Goal: Transaction & Acquisition: Purchase product/service

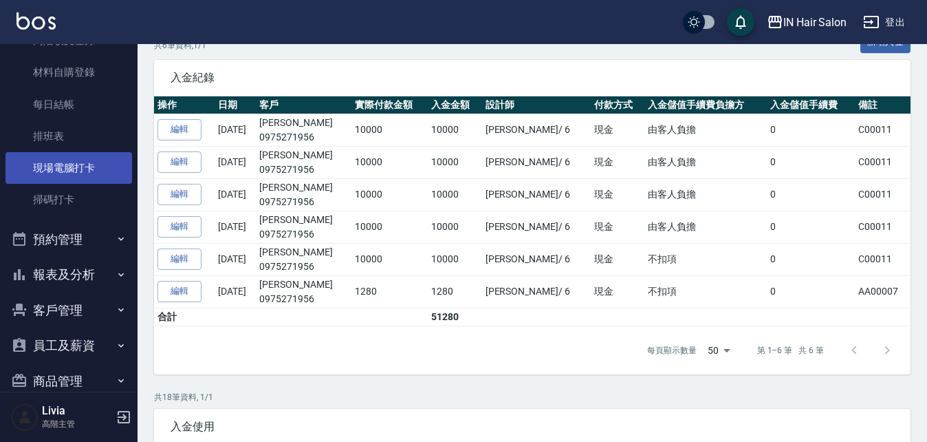
scroll to position [275, 0]
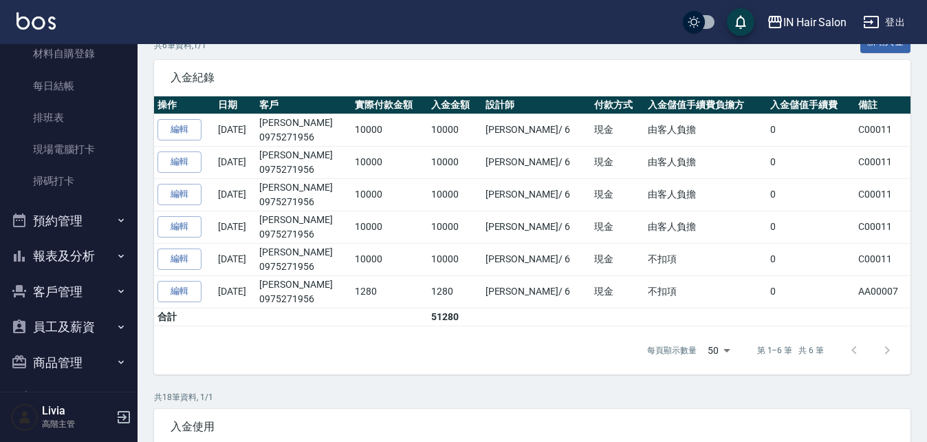
click at [62, 288] on button "客戶管理" at bounding box center [69, 292] width 127 height 36
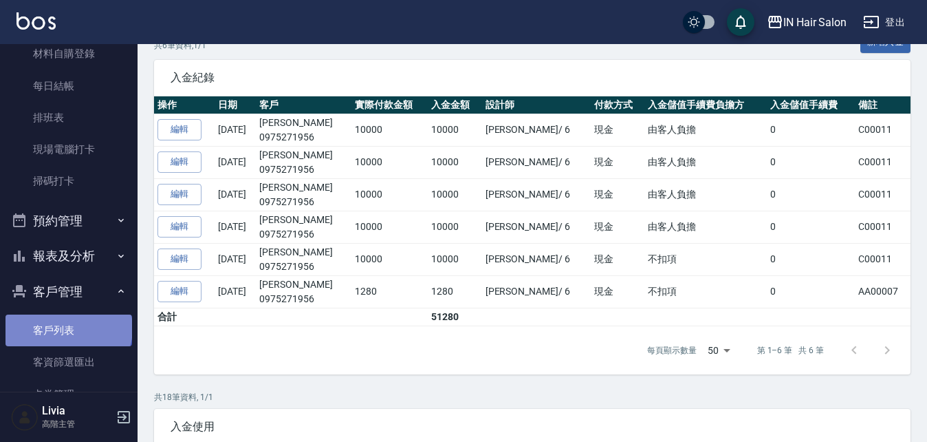
click at [67, 328] on link "客戶列表" at bounding box center [69, 330] width 127 height 32
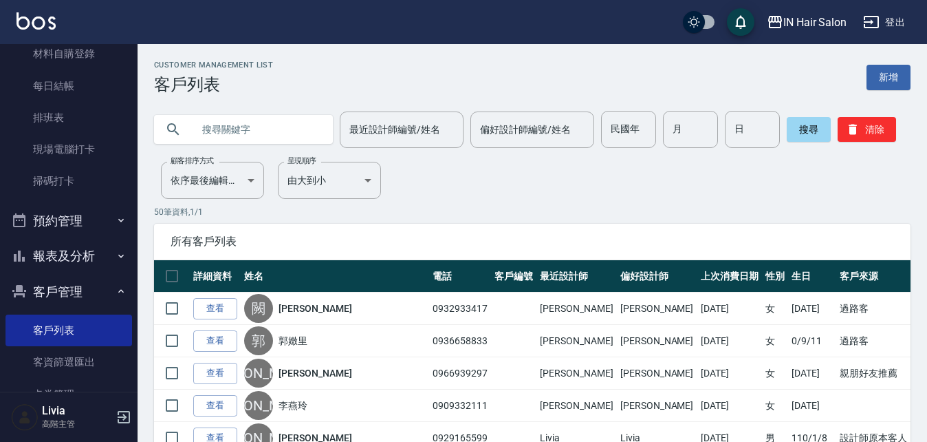
click at [232, 135] on input "text" at bounding box center [257, 129] width 129 height 37
type input "0975271956"
drag, startPoint x: 806, startPoint y: 127, endPoint x: 614, endPoint y: 202, distance: 206.4
click at [805, 128] on button "搜尋" at bounding box center [809, 129] width 44 height 25
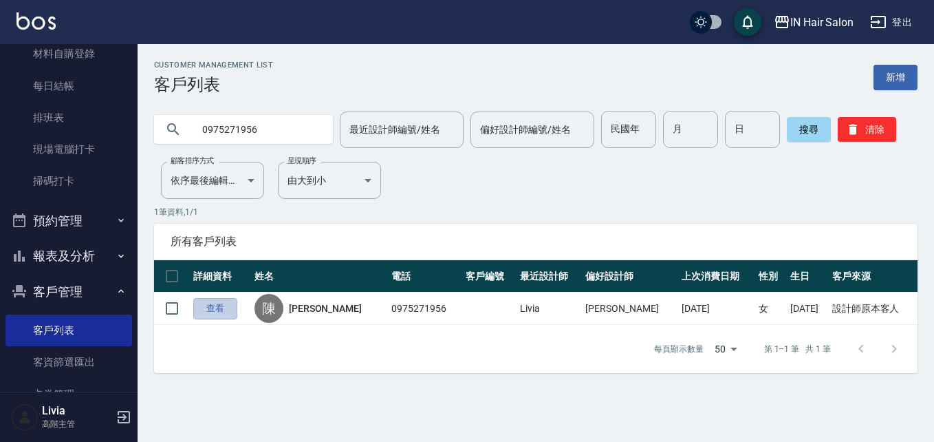
click at [219, 308] on link "查看" at bounding box center [215, 308] width 44 height 21
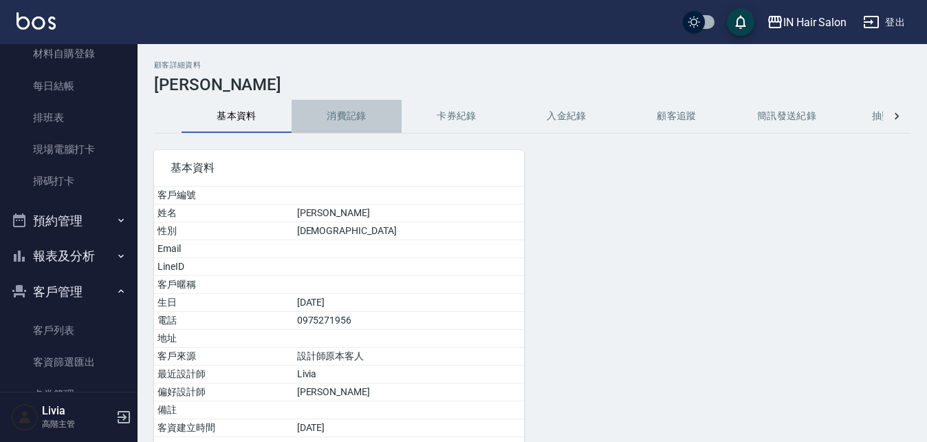
click at [344, 120] on button "消費記錄" at bounding box center [347, 116] width 110 height 33
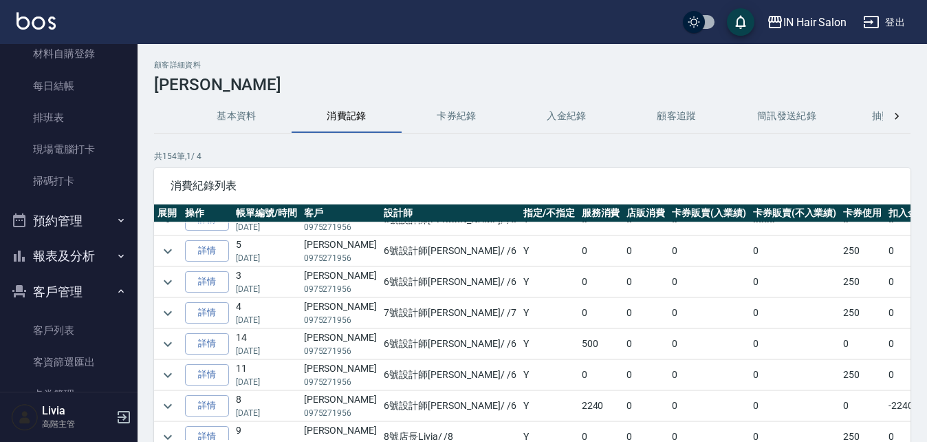
scroll to position [69, 0]
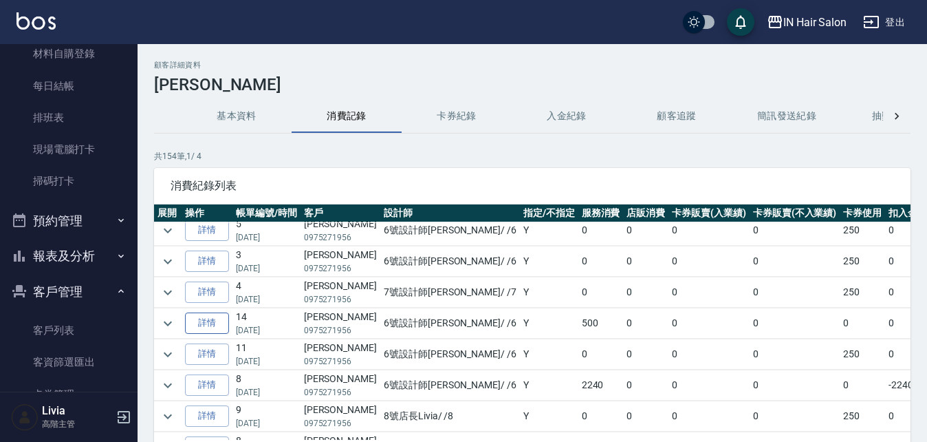
click at [206, 322] on link "詳情" at bounding box center [207, 322] width 44 height 21
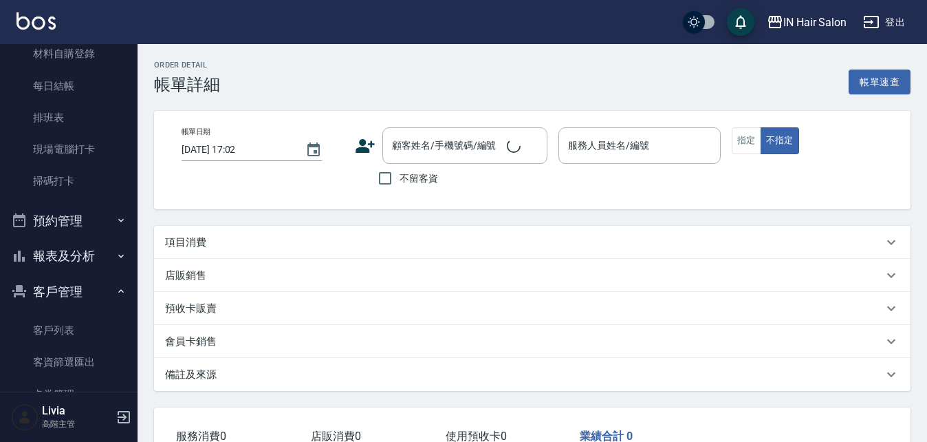
type input "[DATE] 18:02"
type input "6號設計師[PERSON_NAME]-6"
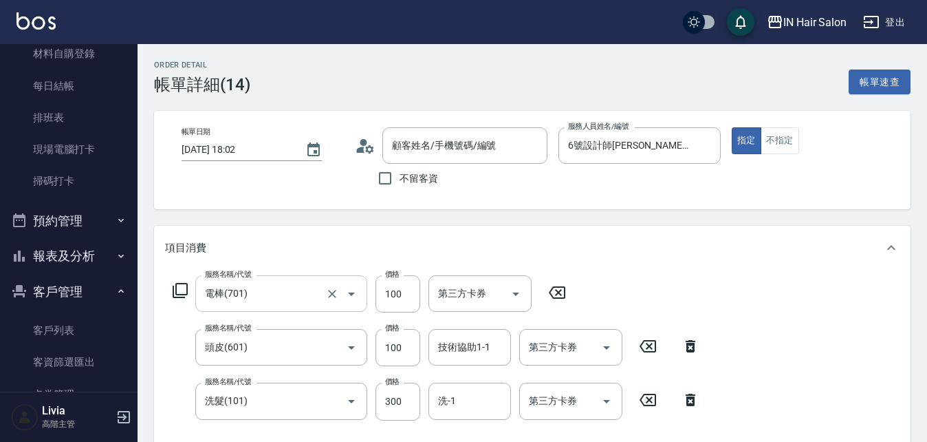
type input "電棒(701)"
type input "頭皮(601)"
type input "洗髮(101)"
type input "[PERSON_NAME]/0975271956/"
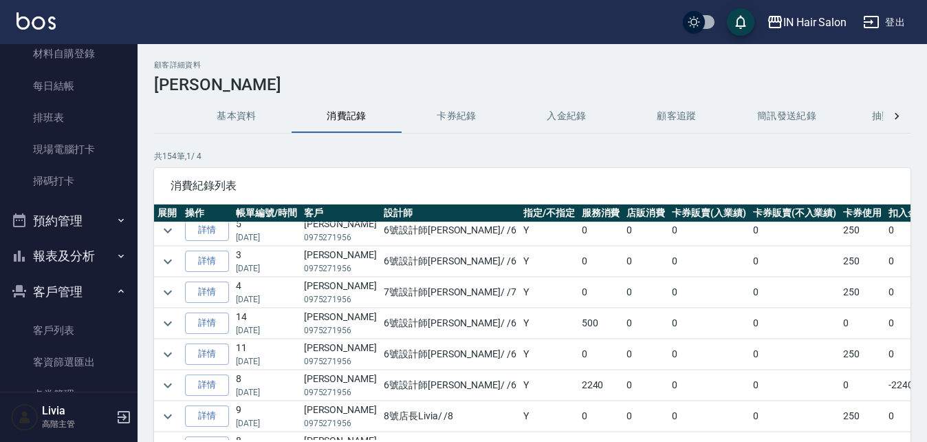
scroll to position [138, 0]
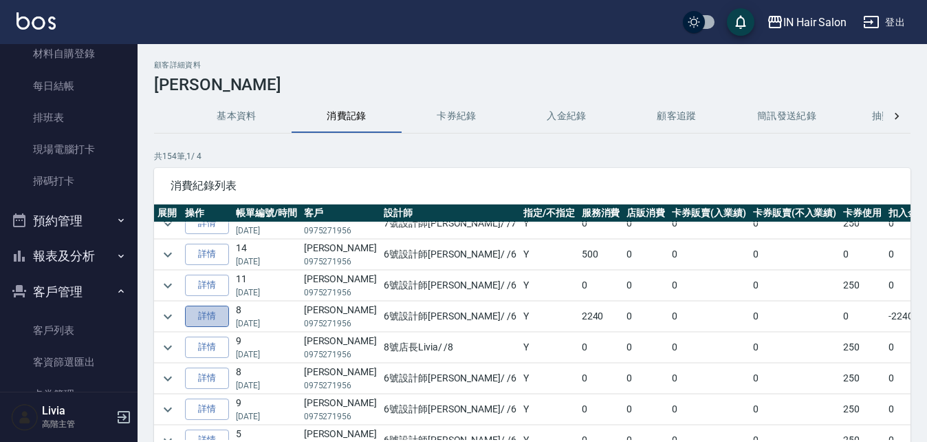
click at [213, 315] on link "詳情" at bounding box center [207, 315] width 44 height 21
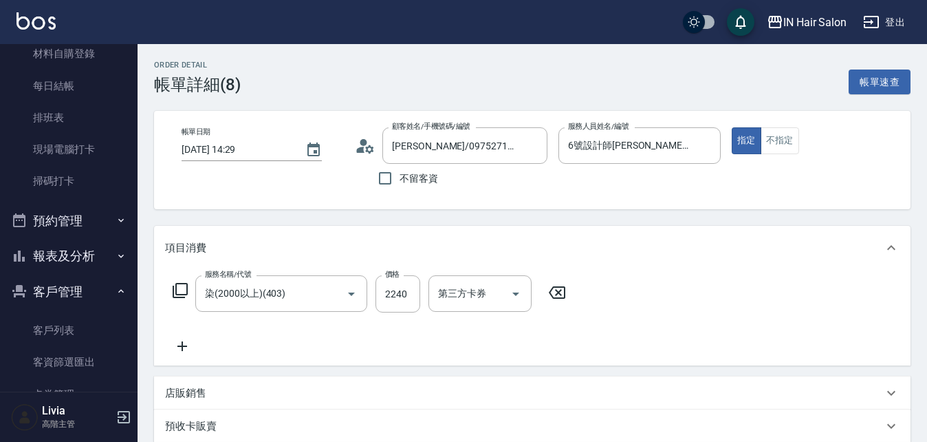
type input "[PERSON_NAME]/0975271956/"
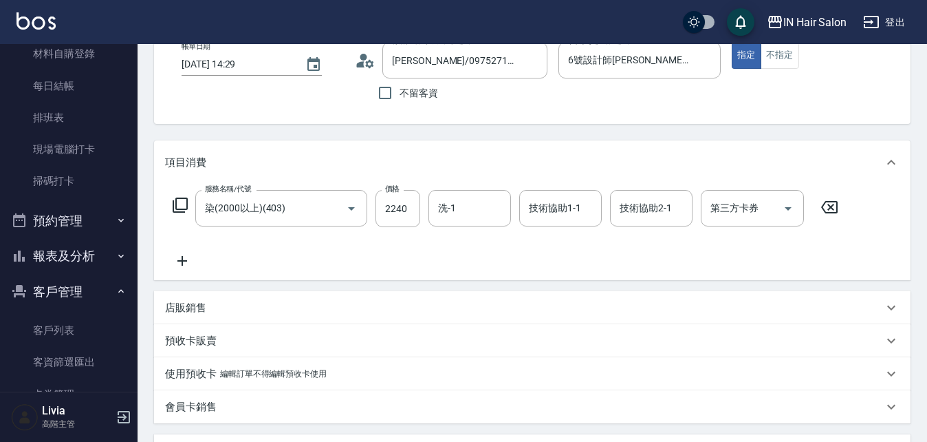
scroll to position [69, 0]
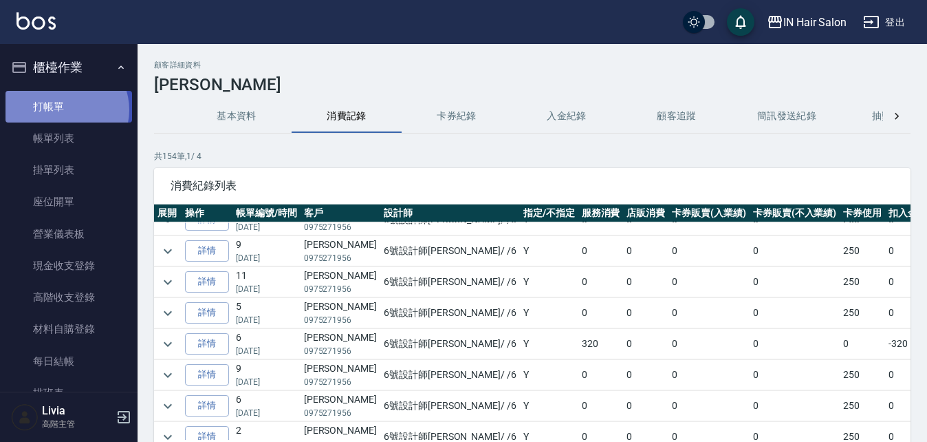
click at [64, 109] on link "打帳單" at bounding box center [69, 107] width 127 height 32
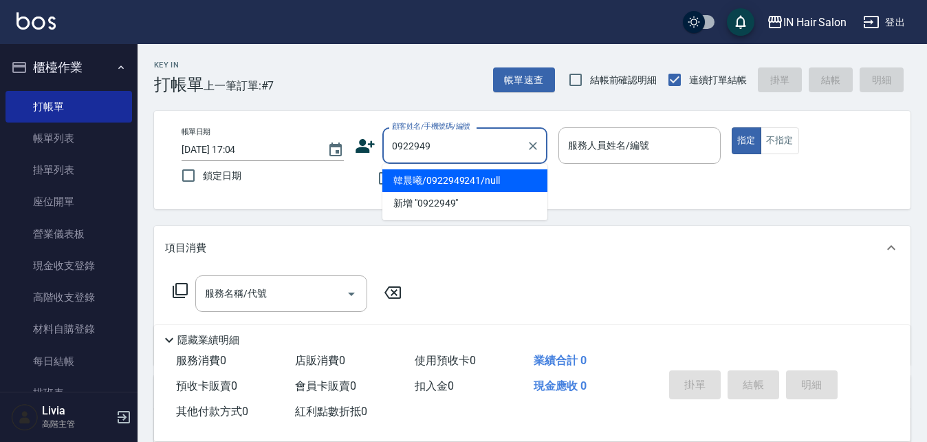
click at [448, 185] on li "韓晨曦/0922949241/null" at bounding box center [464, 180] width 165 height 23
type input "韓晨曦/0922949241/null"
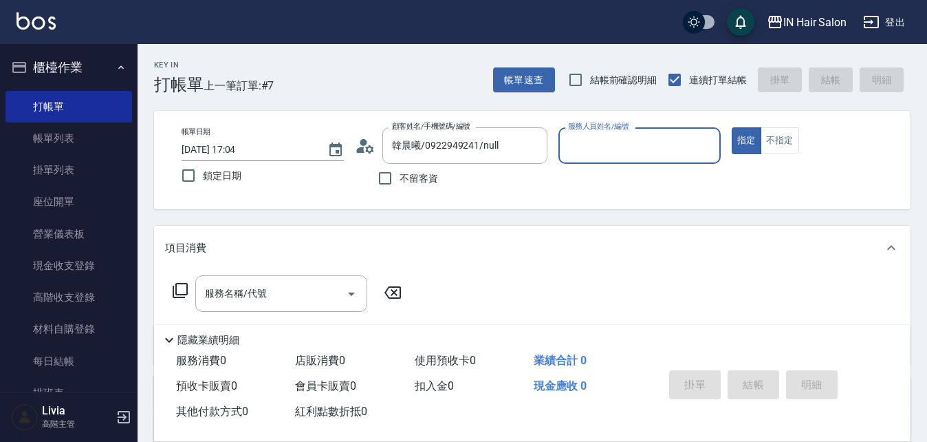
type input "6號設計師[PERSON_NAME]-6"
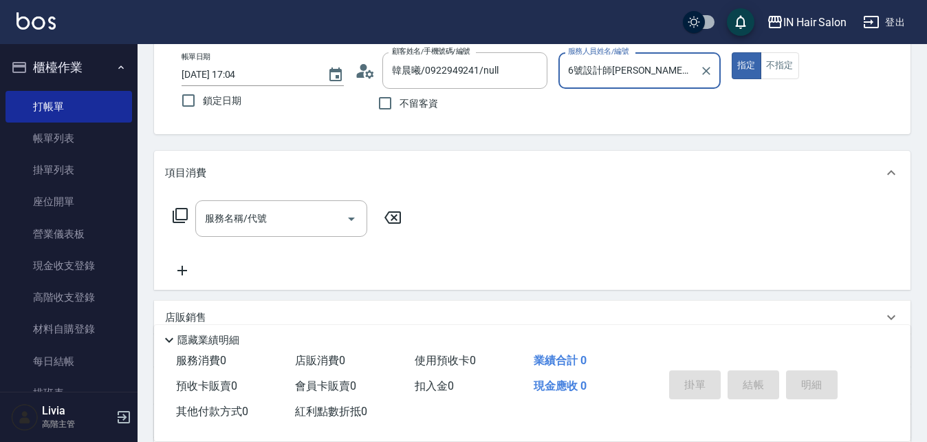
scroll to position [206, 0]
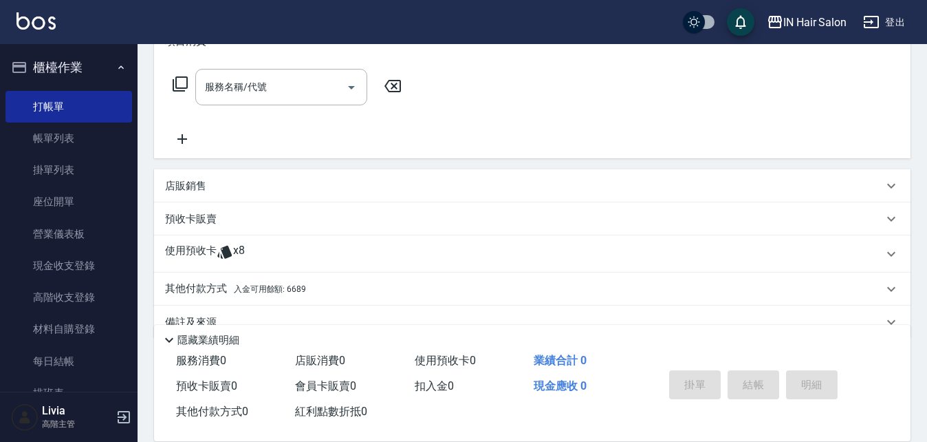
click at [189, 253] on p "使用預收卡" at bounding box center [191, 253] width 52 height 21
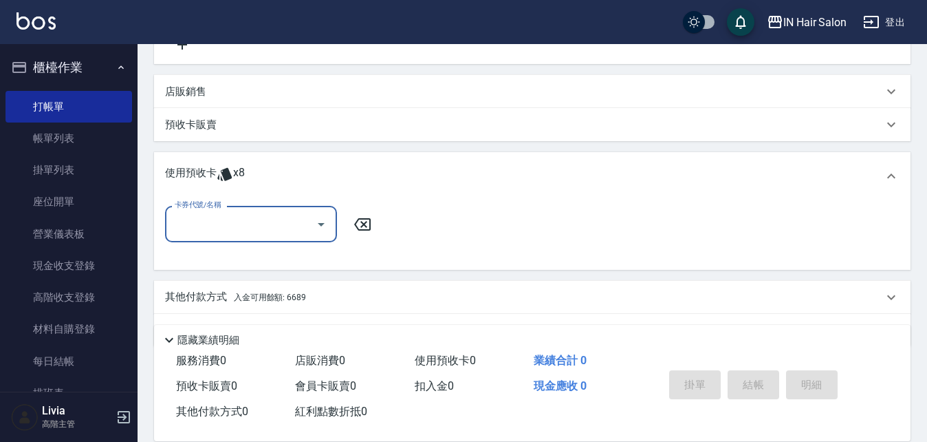
scroll to position [338, 0]
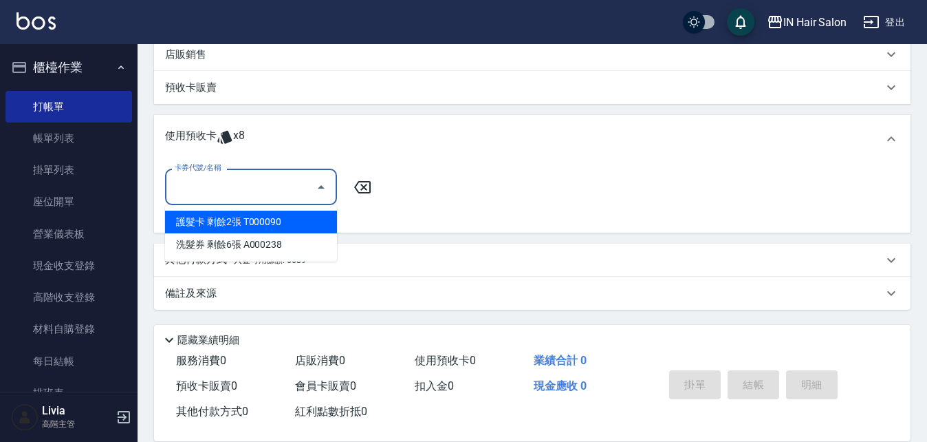
drag, startPoint x: 257, startPoint y: 181, endPoint x: 243, endPoint y: 203, distance: 26.0
click at [257, 182] on input "卡券代號/名稱" at bounding box center [240, 187] width 139 height 24
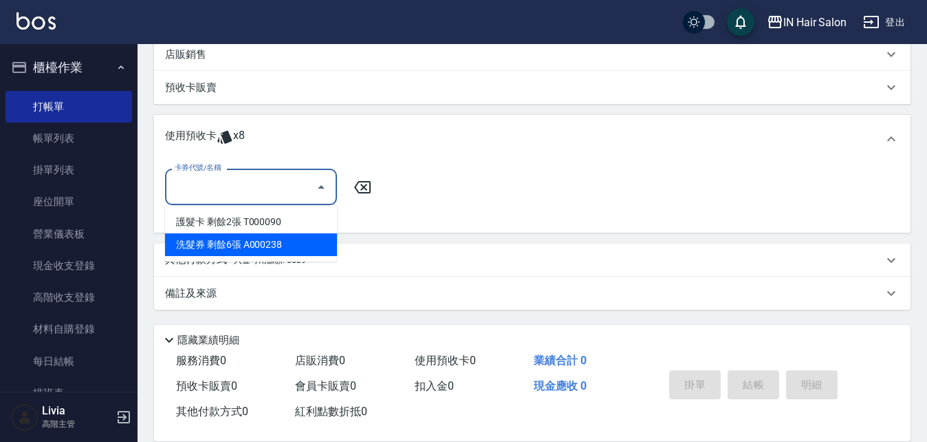
drag, startPoint x: 232, startPoint y: 244, endPoint x: 329, endPoint y: 264, distance: 99.0
click at [233, 246] on div "洗髮券 剩餘6張 A000238" at bounding box center [251, 244] width 172 height 23
type input "洗髮券 A000238"
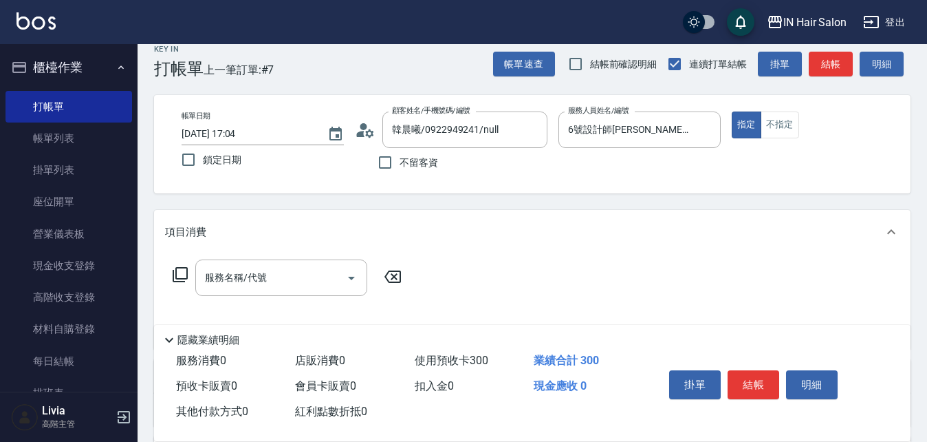
scroll to position [0, 0]
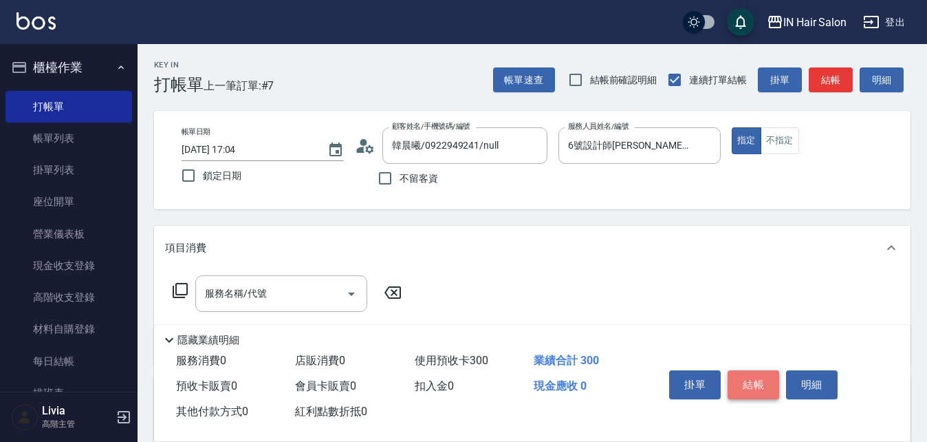
click at [759, 377] on button "結帳" at bounding box center [754, 384] width 52 height 29
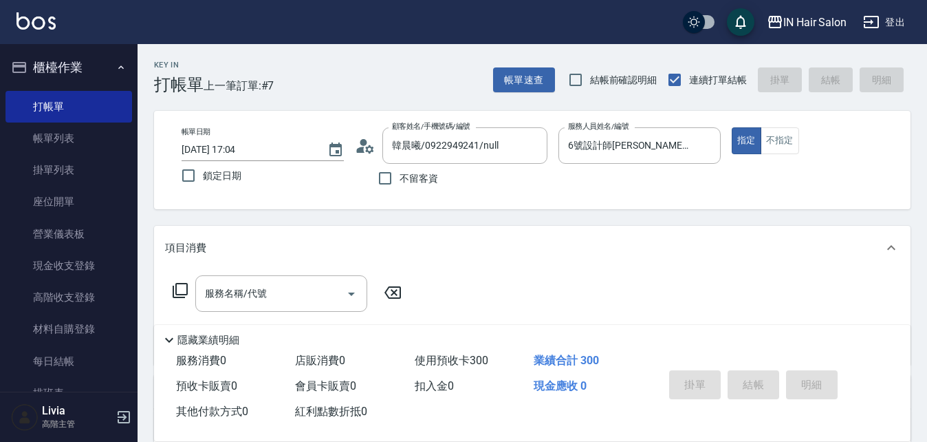
type input "[DATE] 17:05"
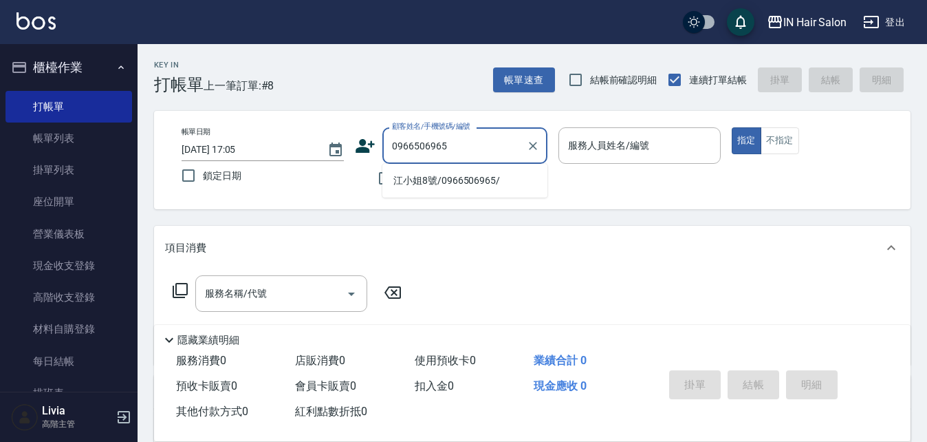
click at [426, 185] on li "江小姐8號/0966506965/" at bounding box center [464, 180] width 165 height 23
type input "江小姐8號/0966506965/"
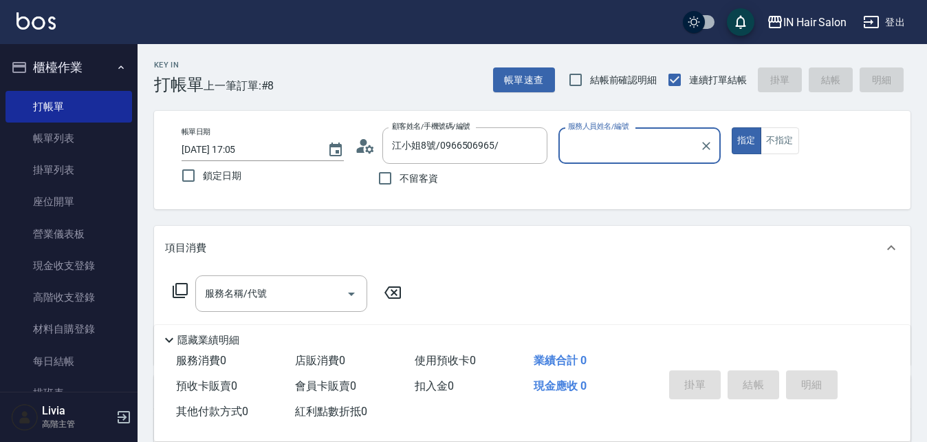
type input "8號店長Livia-8"
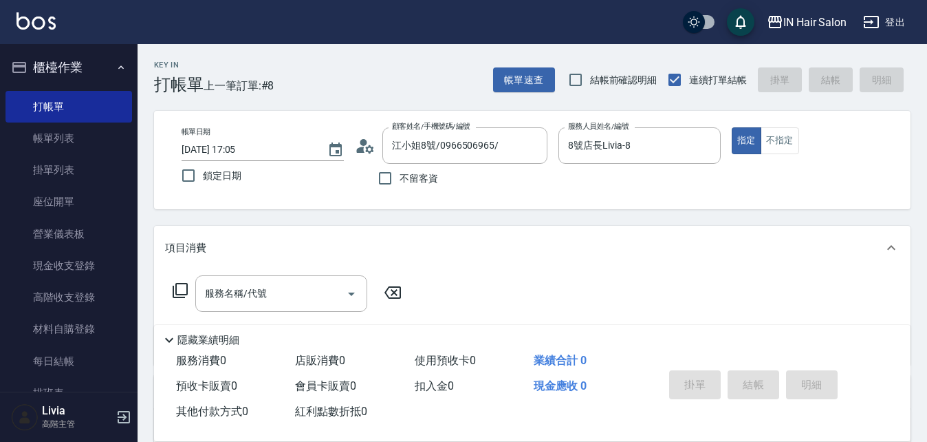
click at [179, 287] on icon at bounding box center [180, 290] width 17 height 17
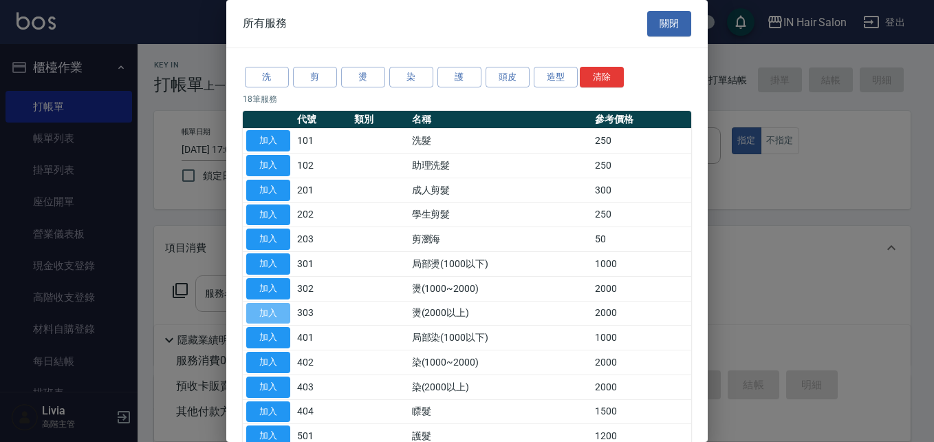
drag, startPoint x: 271, startPoint y: 313, endPoint x: 312, endPoint y: 308, distance: 41.5
click at [272, 313] on button "加入" at bounding box center [268, 313] width 44 height 21
type input "燙(2000以上)(303)"
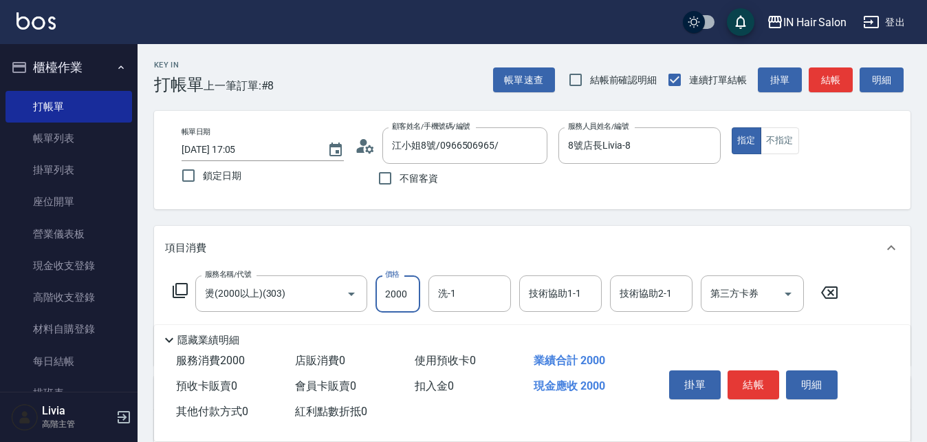
click at [410, 307] on input "2000" at bounding box center [398, 293] width 45 height 37
type input "2600"
click at [752, 380] on button "結帳" at bounding box center [754, 384] width 52 height 29
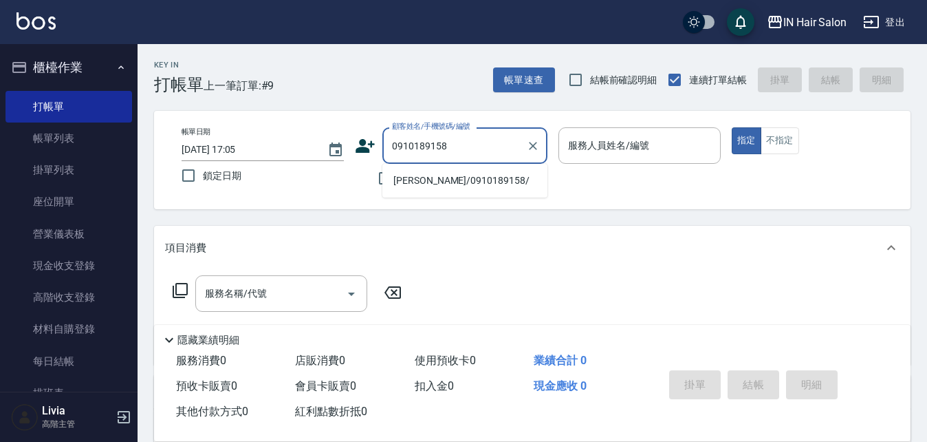
click at [414, 181] on li "[PERSON_NAME]/0910189158/" at bounding box center [464, 180] width 165 height 23
type input "[PERSON_NAME]/0910189158/"
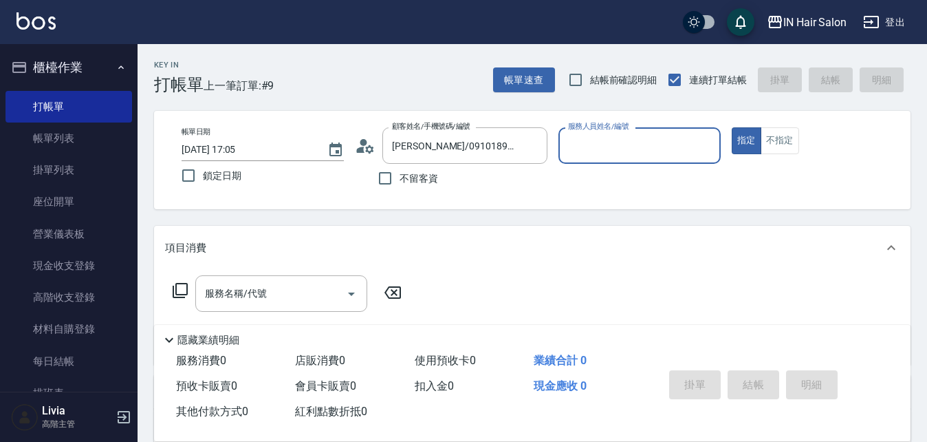
type input "6號設計師[PERSON_NAME]-6"
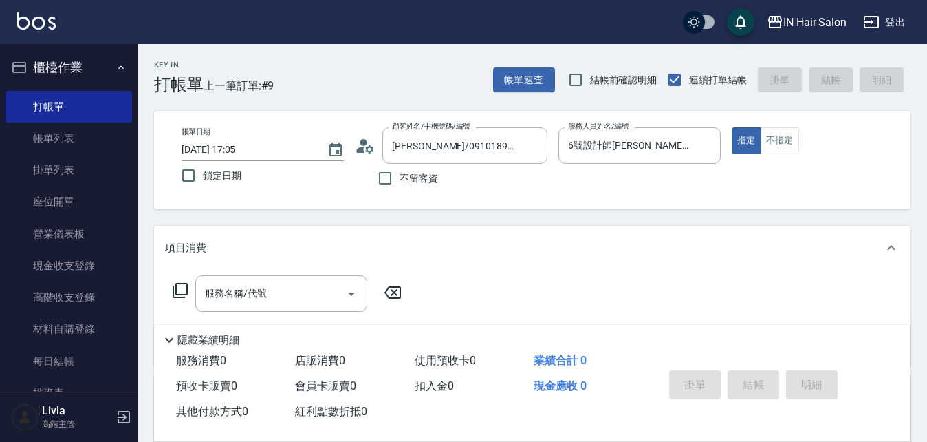
click at [179, 285] on icon at bounding box center [180, 290] width 17 height 17
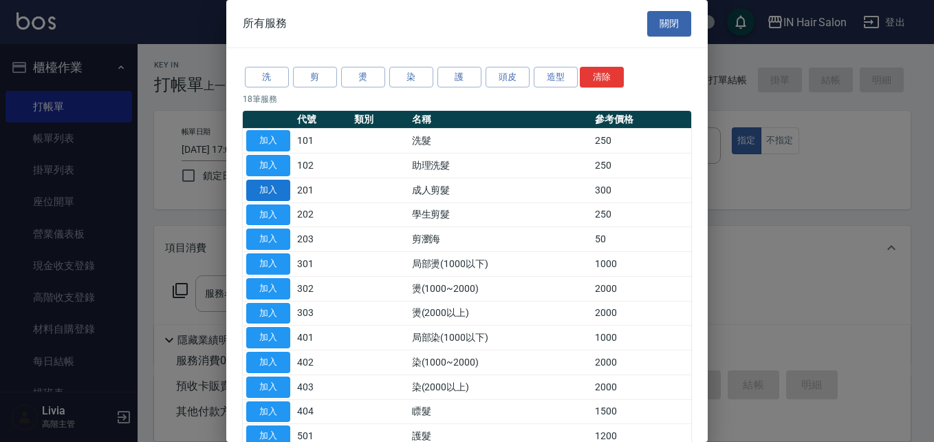
click at [279, 184] on button "加入" at bounding box center [268, 190] width 44 height 21
type input "成人剪髮(201)"
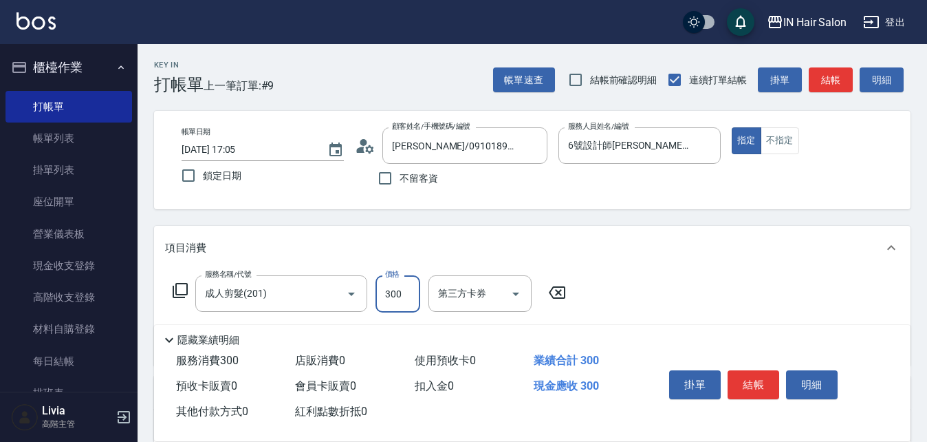
click at [413, 302] on input "300" at bounding box center [398, 293] width 45 height 37
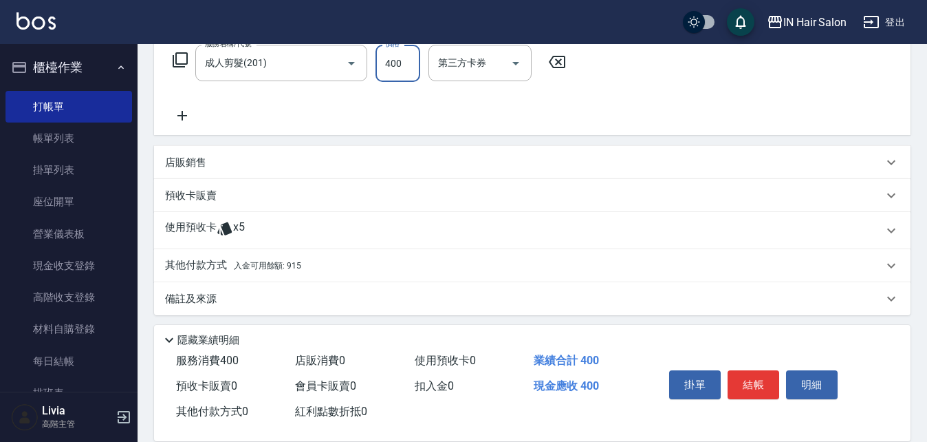
scroll to position [236, 0]
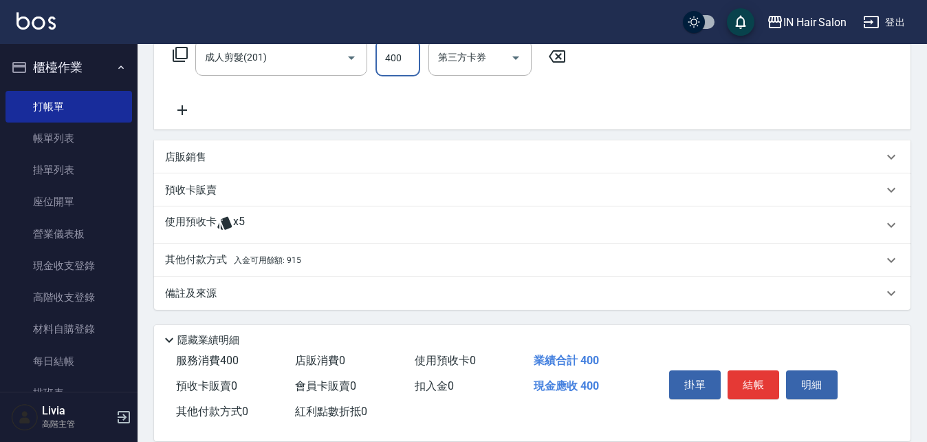
type input "400"
click at [196, 224] on p "使用預收卡" at bounding box center [191, 225] width 52 height 21
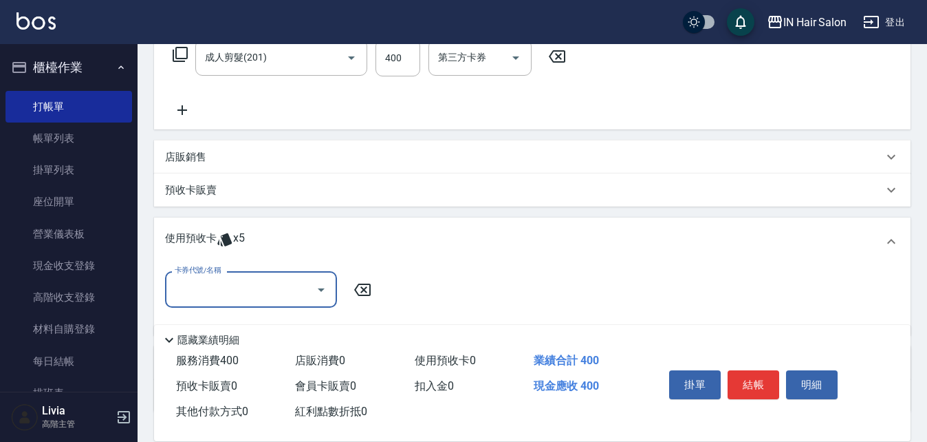
scroll to position [305, 0]
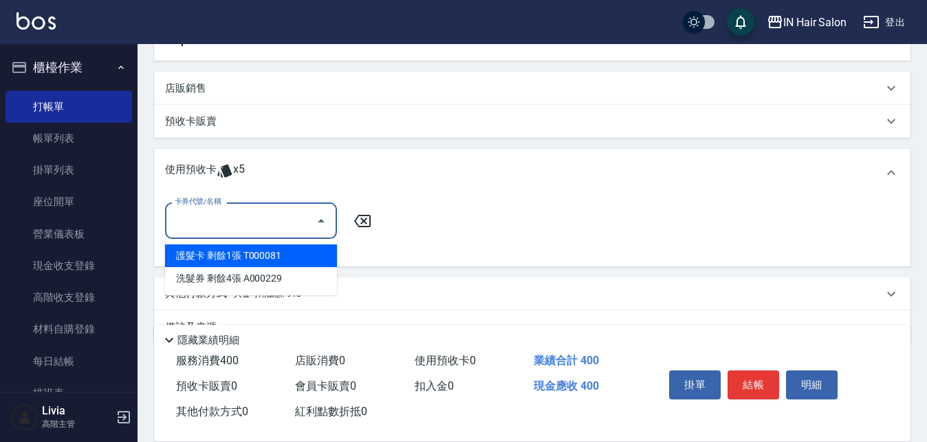
drag, startPoint x: 246, startPoint y: 210, endPoint x: 241, endPoint y: 223, distance: 13.7
click at [246, 213] on input "卡券代號/名稱" at bounding box center [240, 220] width 139 height 24
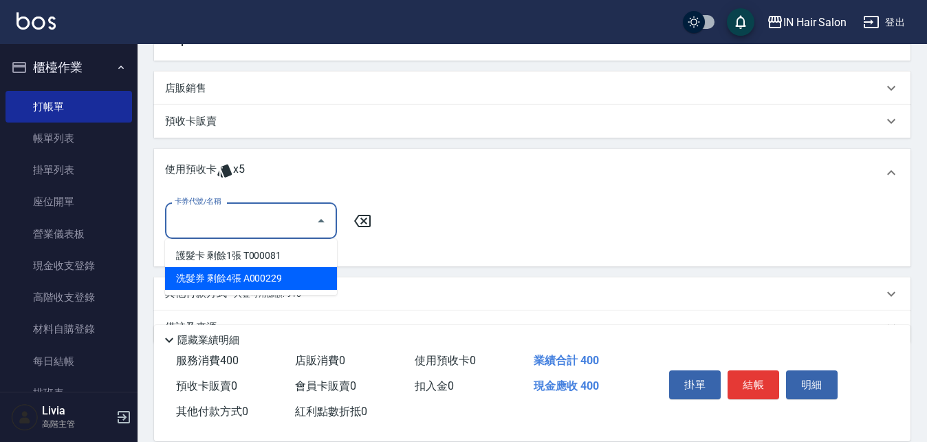
drag, startPoint x: 261, startPoint y: 278, endPoint x: 310, endPoint y: 282, distance: 49.0
click at [261, 278] on div "洗髮券 剩餘4張 A000229" at bounding box center [251, 278] width 172 height 23
type input "洗髮券 A000229"
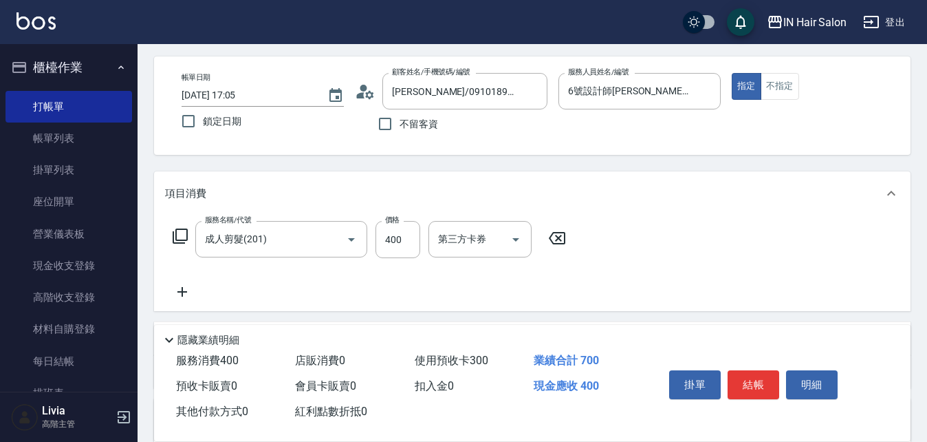
scroll to position [30, 0]
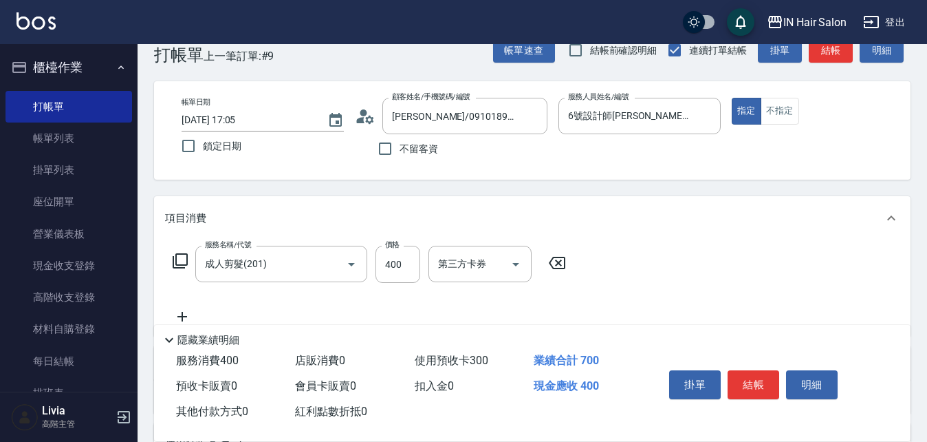
click at [747, 371] on button "結帳" at bounding box center [754, 384] width 52 height 29
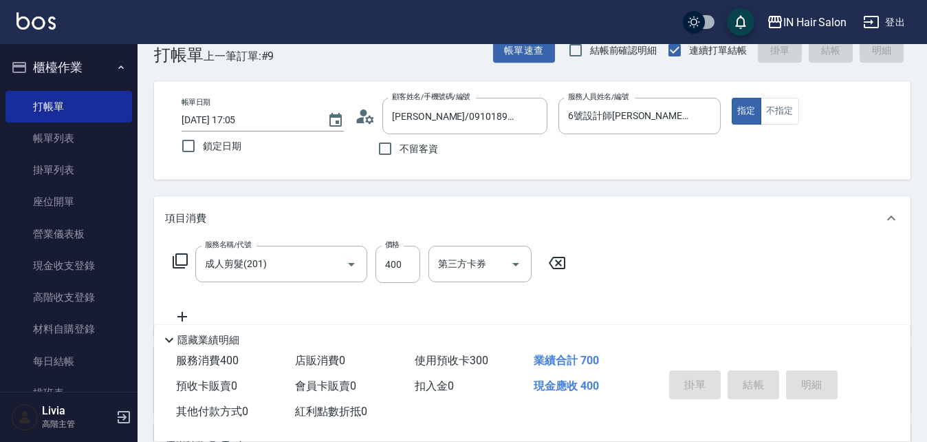
type input "[DATE] 17:06"
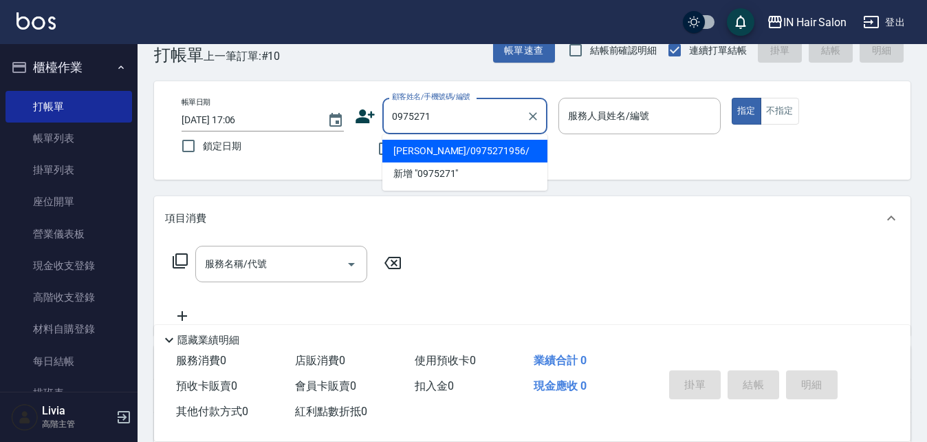
click at [420, 150] on li "[PERSON_NAME]/0975271956/" at bounding box center [464, 151] width 165 height 23
type input "[PERSON_NAME]/0975271956/"
type input "6號設計師[PERSON_NAME]-6"
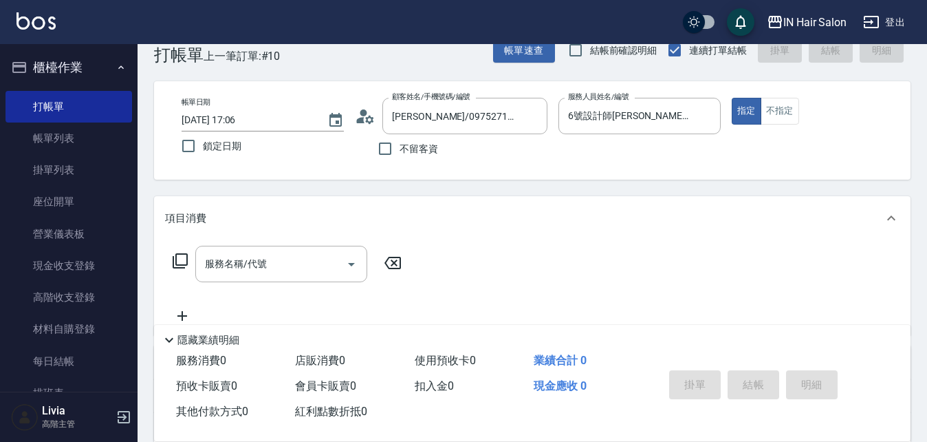
click at [184, 255] on icon at bounding box center [180, 260] width 17 height 17
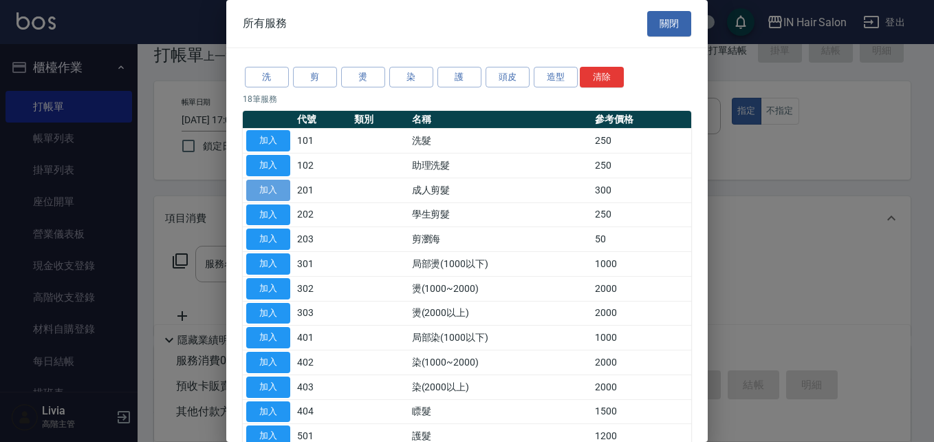
click at [281, 191] on button "加入" at bounding box center [268, 190] width 44 height 21
type input "成人剪髮(201)"
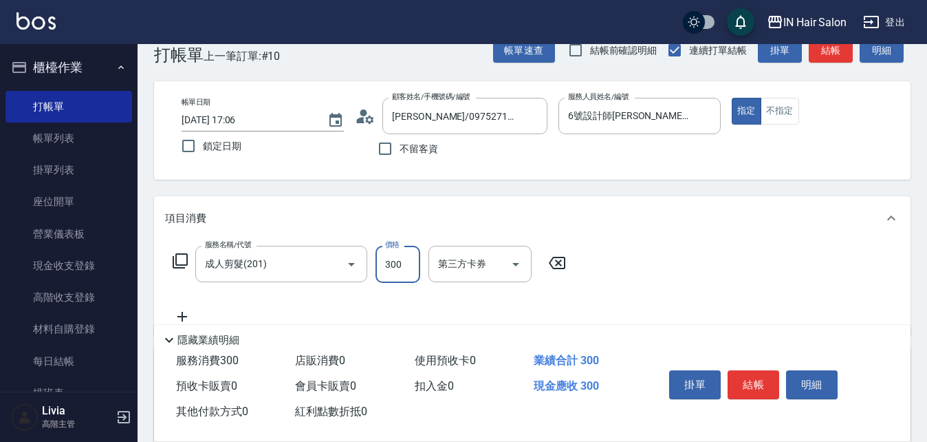
click at [413, 265] on input "300" at bounding box center [398, 264] width 45 height 37
type input "320"
click at [495, 302] on div "服務名稱/代號 成人剪髮(201) 服務名稱/代號 價格 320 價格 第三方卡券 第三方卡券" at bounding box center [369, 285] width 409 height 79
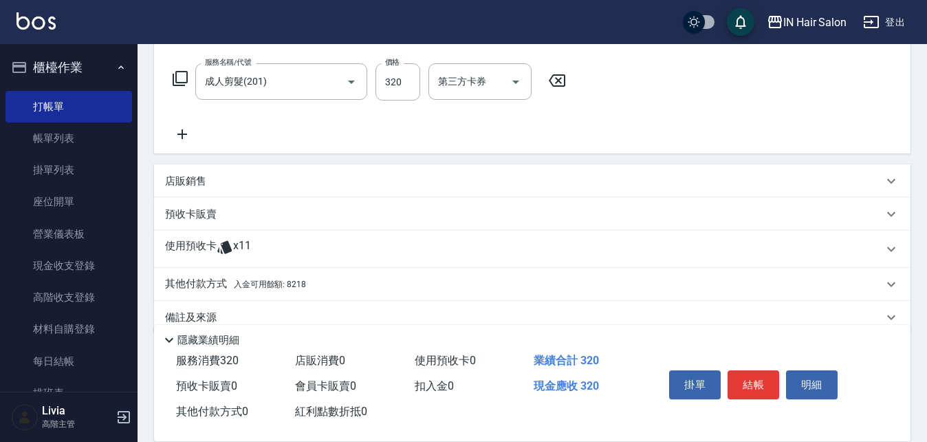
scroll to position [236, 0]
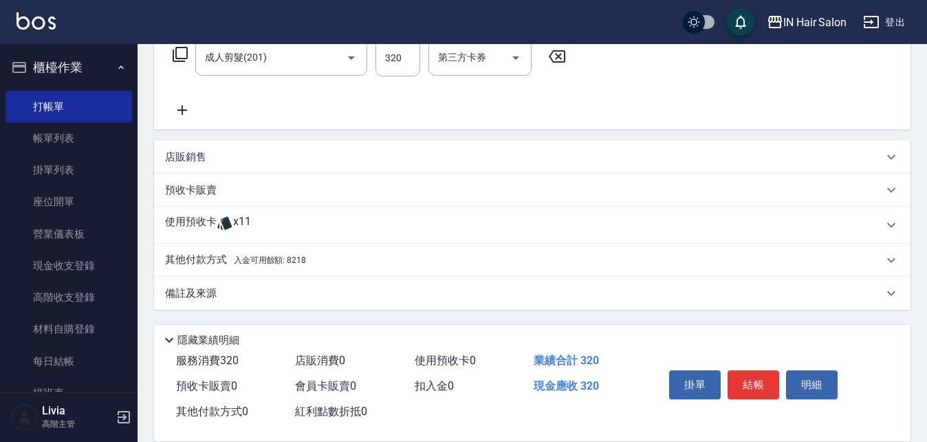
click at [200, 263] on p "其他付款方式 入金可用餘額: 8218" at bounding box center [235, 259] width 141 height 15
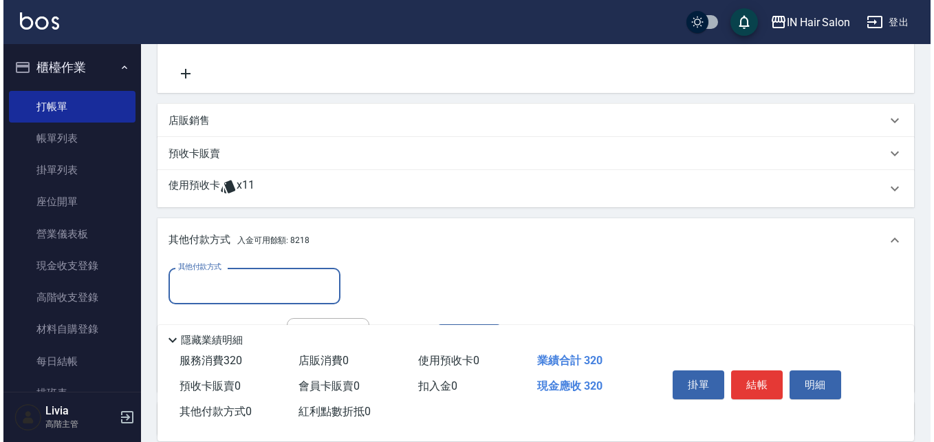
scroll to position [373, 0]
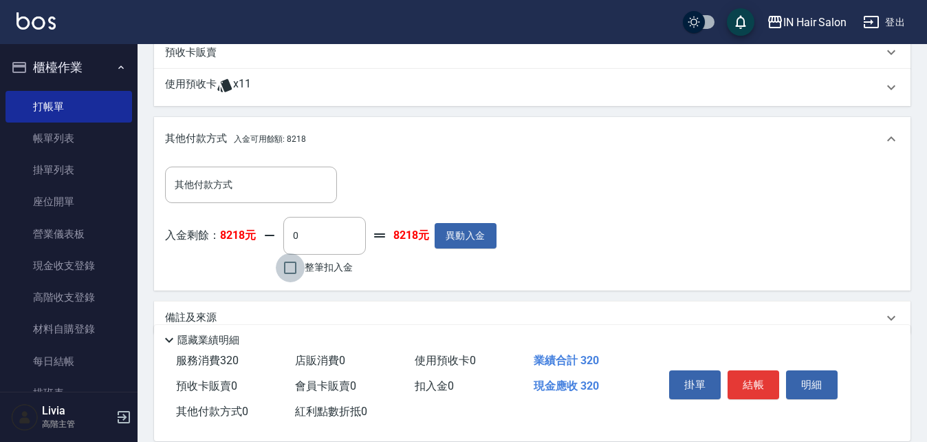
click at [291, 267] on input "整筆扣入金" at bounding box center [290, 267] width 29 height 29
checkbox input "true"
type input "320"
click at [457, 236] on button "異動入金" at bounding box center [466, 235] width 62 height 25
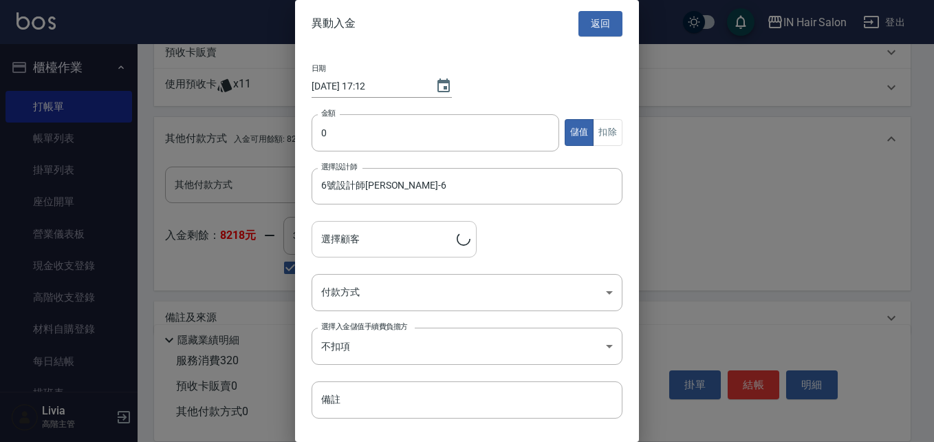
type input "[PERSON_NAME]/0975271956/"
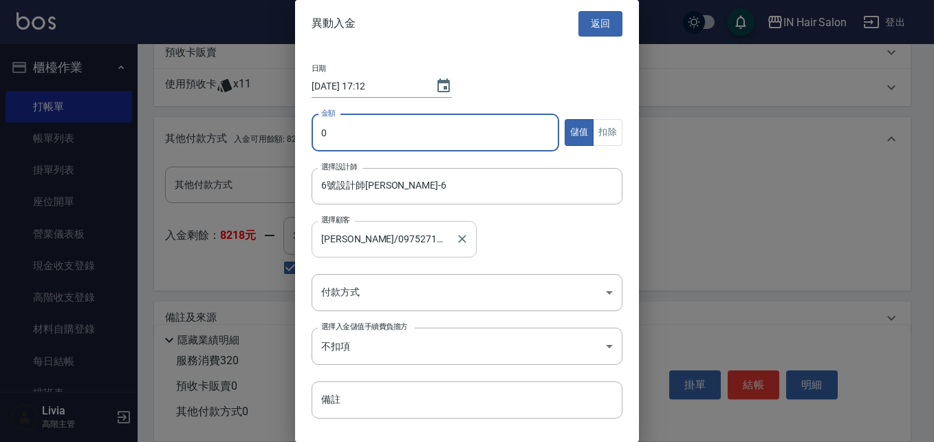
drag, startPoint x: 358, startPoint y: 119, endPoint x: 339, endPoint y: 131, distance: 22.5
click at [358, 118] on input "0" at bounding box center [436, 132] width 248 height 37
type input "10000"
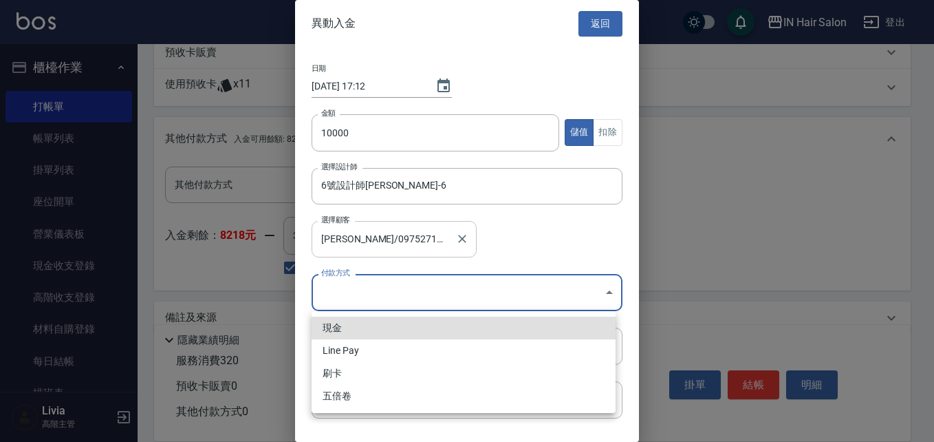
click at [384, 292] on body "IN Hair Salon 登出 櫃檯作業 打帳單 帳單列表 掛單列表 座位開單 營業儀表板 現金收支登錄 高階收支登錄 材料自購登錄 每日結帳 排班表 現場…" at bounding box center [467, 47] width 934 height 840
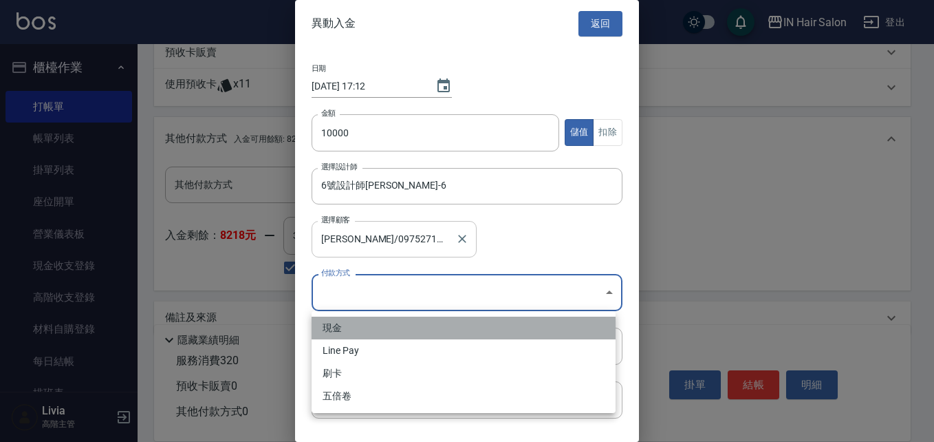
click at [369, 325] on li "現金" at bounding box center [464, 327] width 304 height 23
type input "現金"
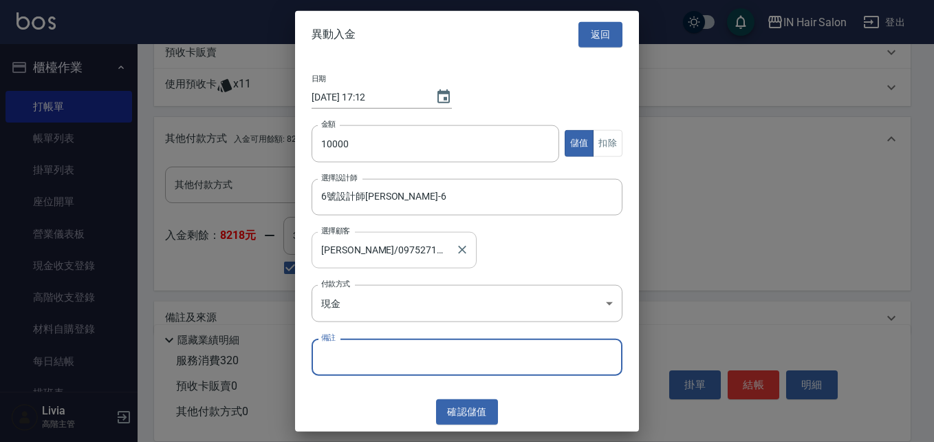
click at [358, 355] on input "備註" at bounding box center [467, 356] width 311 height 37
type input "C00011"
click at [463, 411] on button "確認 儲值" at bounding box center [467, 411] width 62 height 25
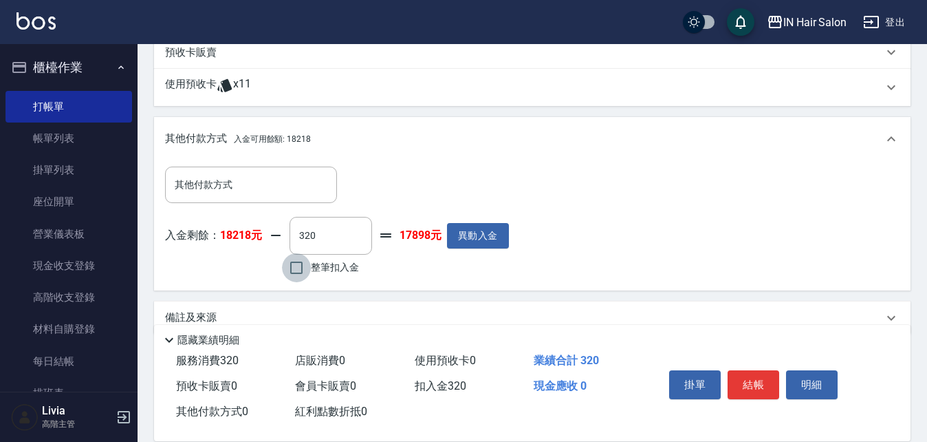
click at [294, 270] on input "整筆扣入金" at bounding box center [296, 267] width 29 height 29
checkbox input "true"
type input "0"
click at [298, 270] on input "整筆扣入金" at bounding box center [296, 267] width 29 height 29
checkbox input "false"
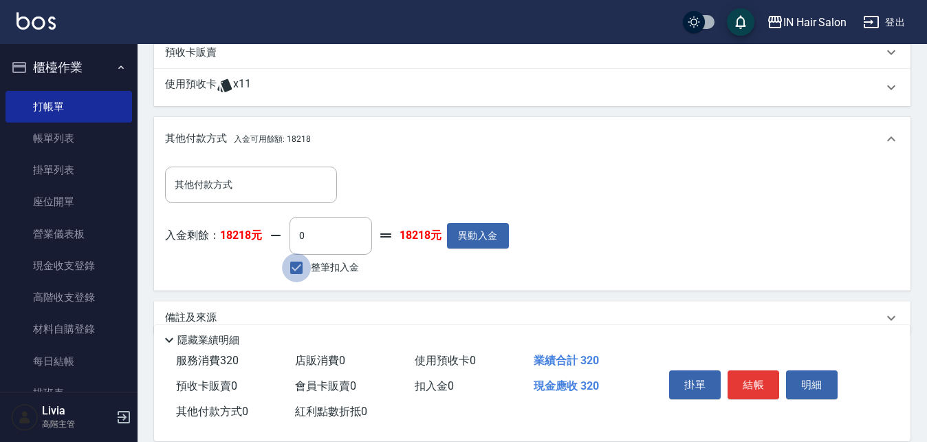
type input "320"
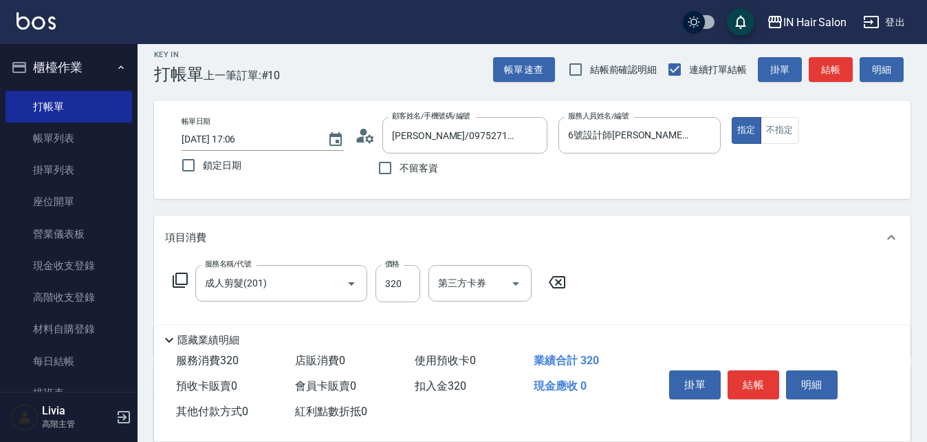
scroll to position [0, 0]
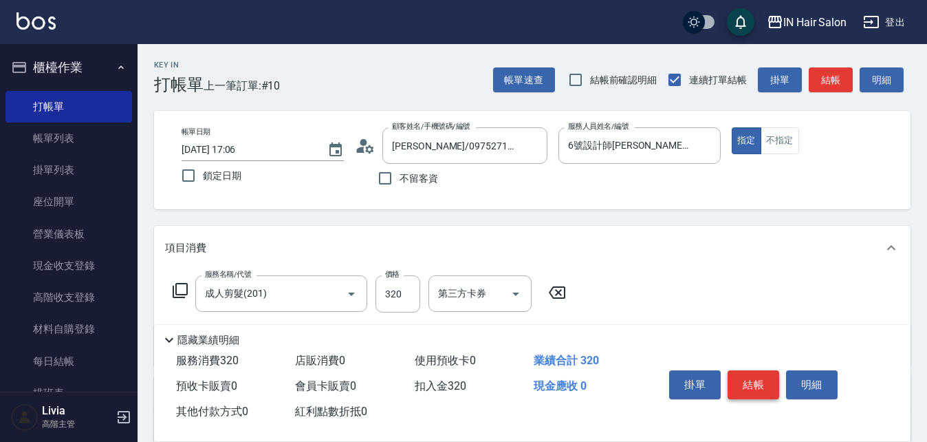
click at [757, 382] on button "結帳" at bounding box center [754, 384] width 52 height 29
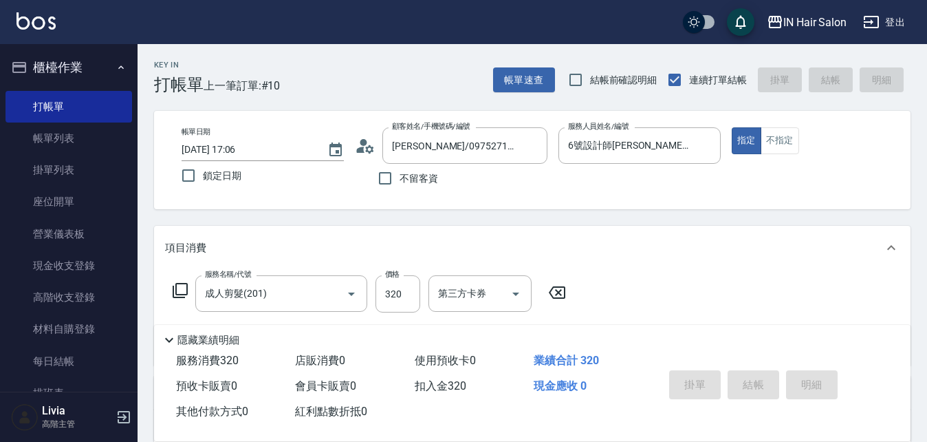
type input "[DATE] 17:13"
